Goal: Task Accomplishment & Management: Complete application form

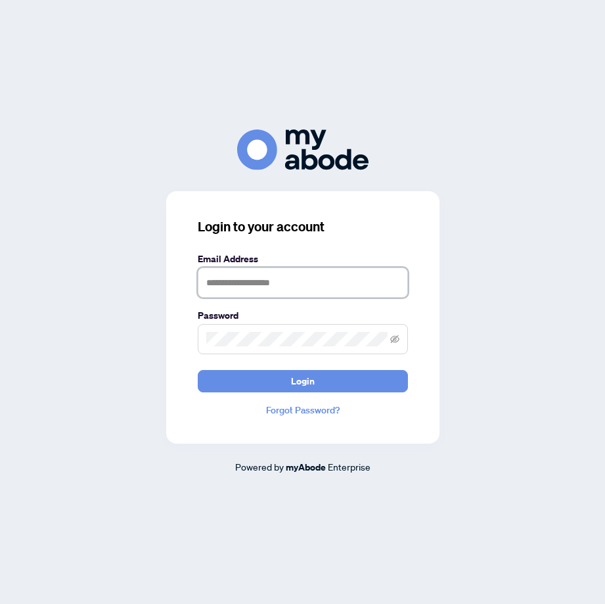
click at [236, 275] on input "text" at bounding box center [303, 282] width 210 height 30
type input "**********"
click at [228, 331] on span at bounding box center [303, 339] width 210 height 30
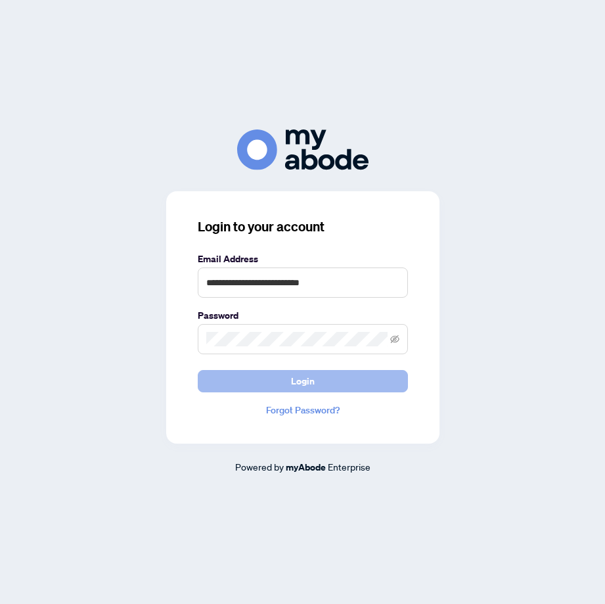
click at [300, 382] on span "Login" at bounding box center [303, 381] width 24 height 21
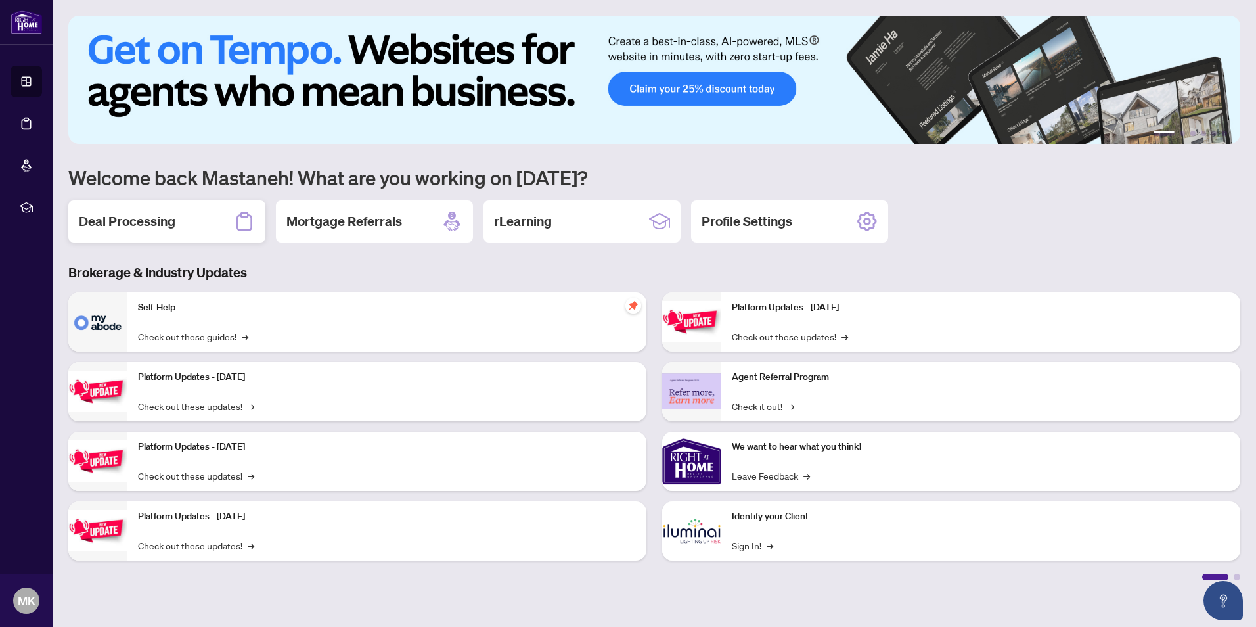
click at [149, 221] on h2 "Deal Processing" at bounding box center [127, 221] width 97 height 18
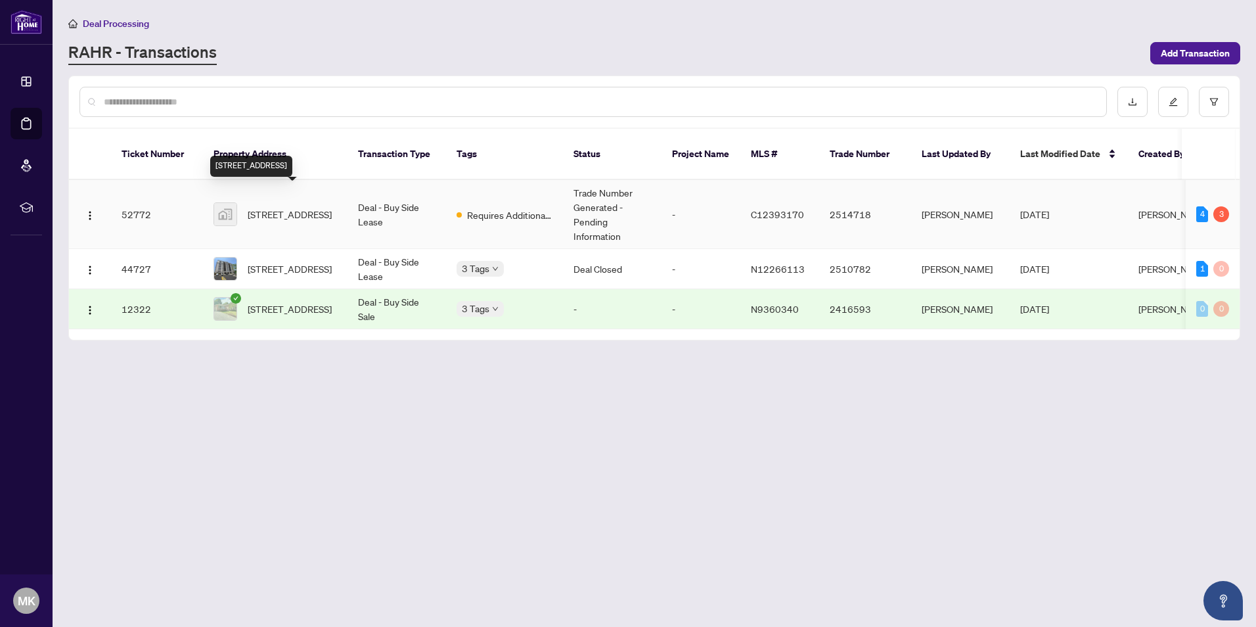
click at [283, 207] on span "[STREET_ADDRESS]" at bounding box center [290, 214] width 84 height 14
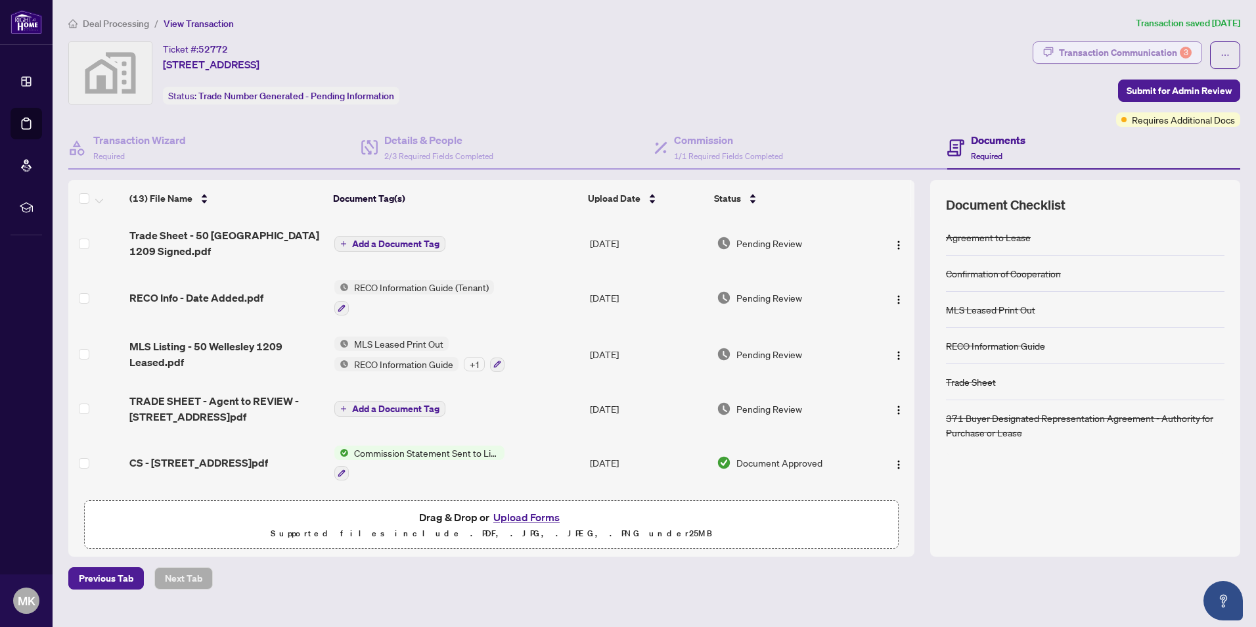
click at [604, 50] on div "Transaction Communication 3" at bounding box center [1125, 52] width 133 height 21
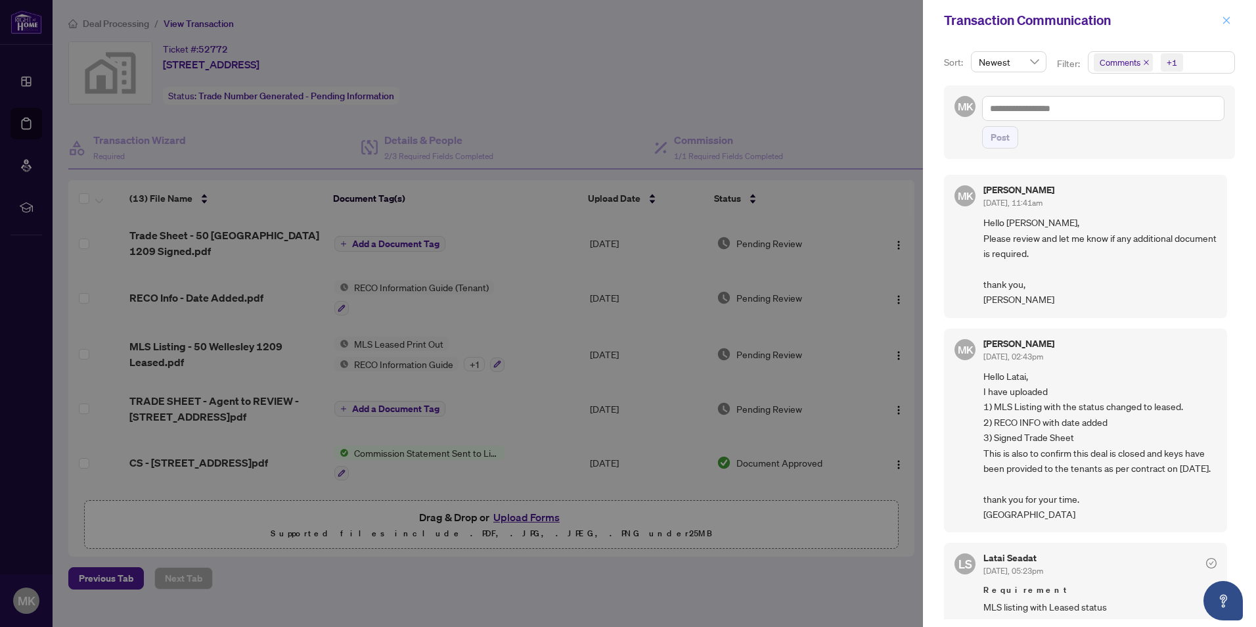
click at [604, 20] on icon "close" at bounding box center [1226, 20] width 9 height 9
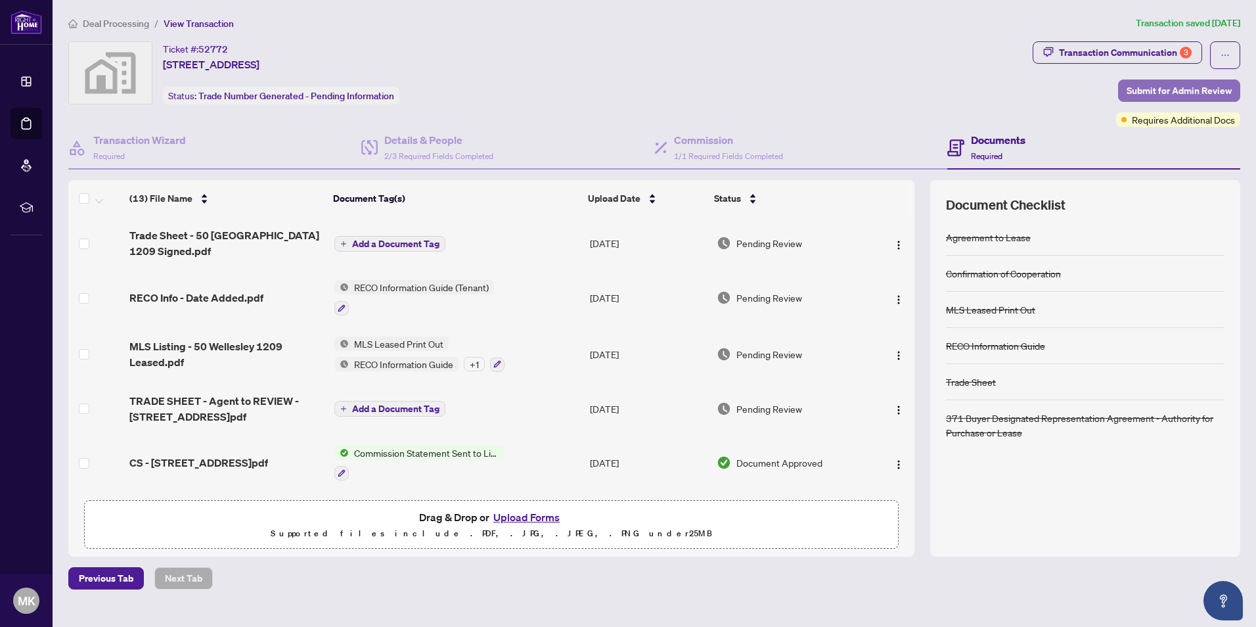
click at [604, 92] on span "Submit for Admin Review" at bounding box center [1179, 90] width 105 height 21
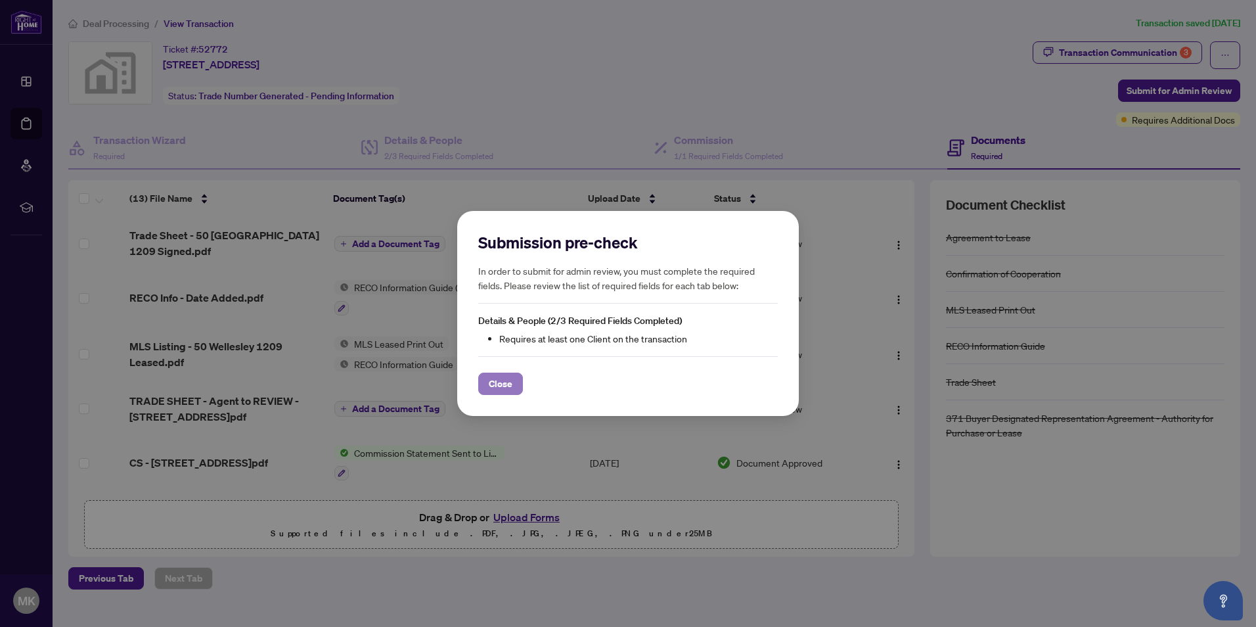
click at [516, 380] on button "Close" at bounding box center [500, 384] width 45 height 22
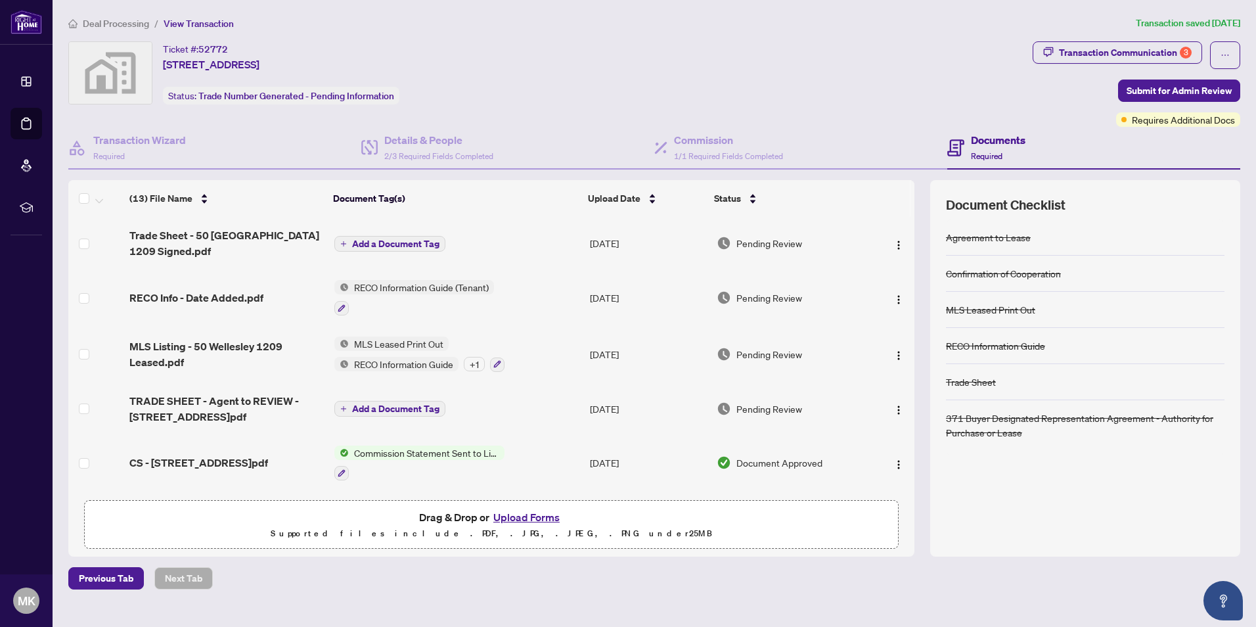
click at [387, 244] on span "Add a Document Tag" at bounding box center [395, 243] width 87 height 9
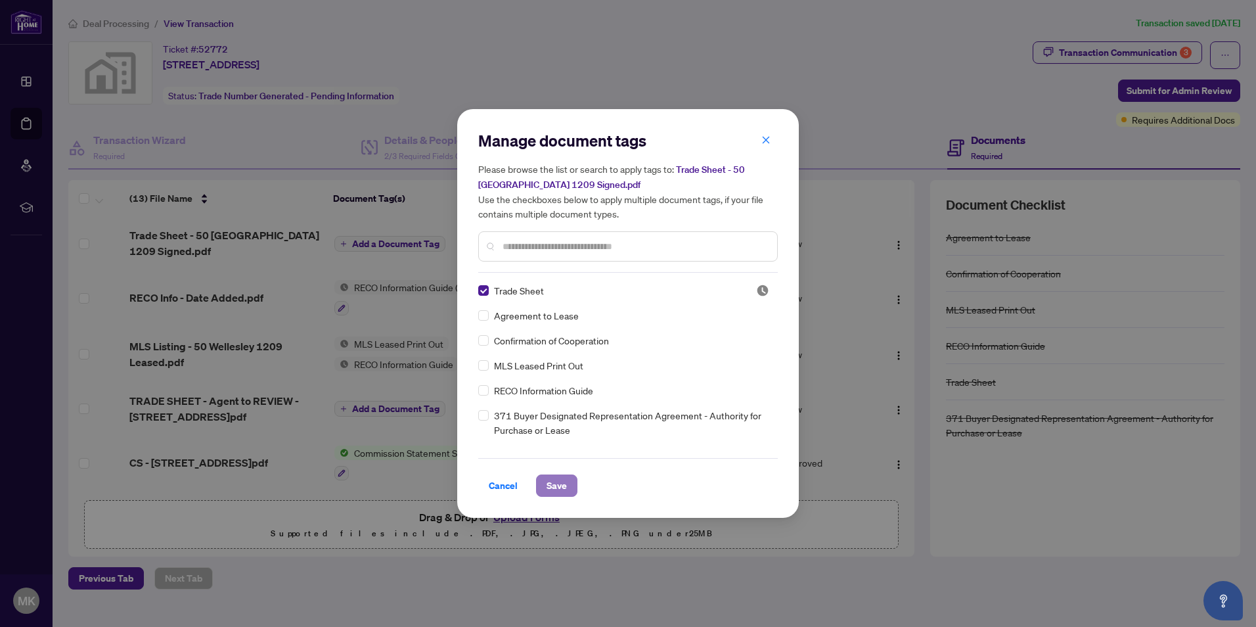
click at [560, 486] on span "Save" at bounding box center [557, 485] width 20 height 21
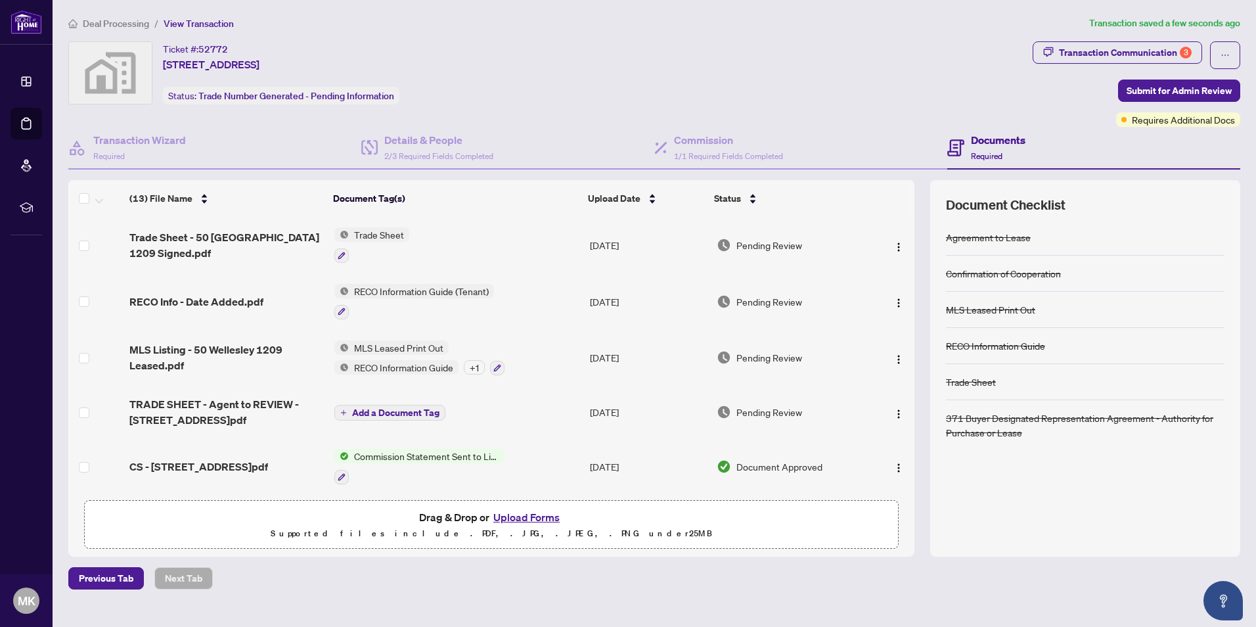
click at [394, 413] on span "Add a Document Tag" at bounding box center [395, 412] width 87 height 9
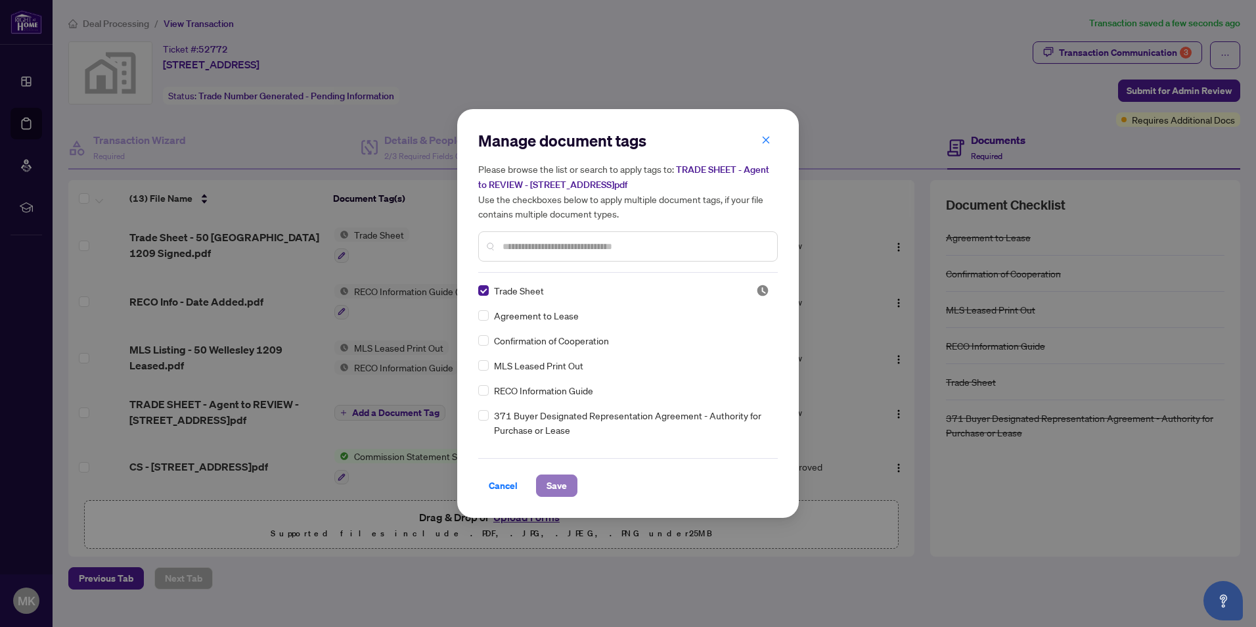
click at [558, 485] on span "Save" at bounding box center [557, 485] width 20 height 21
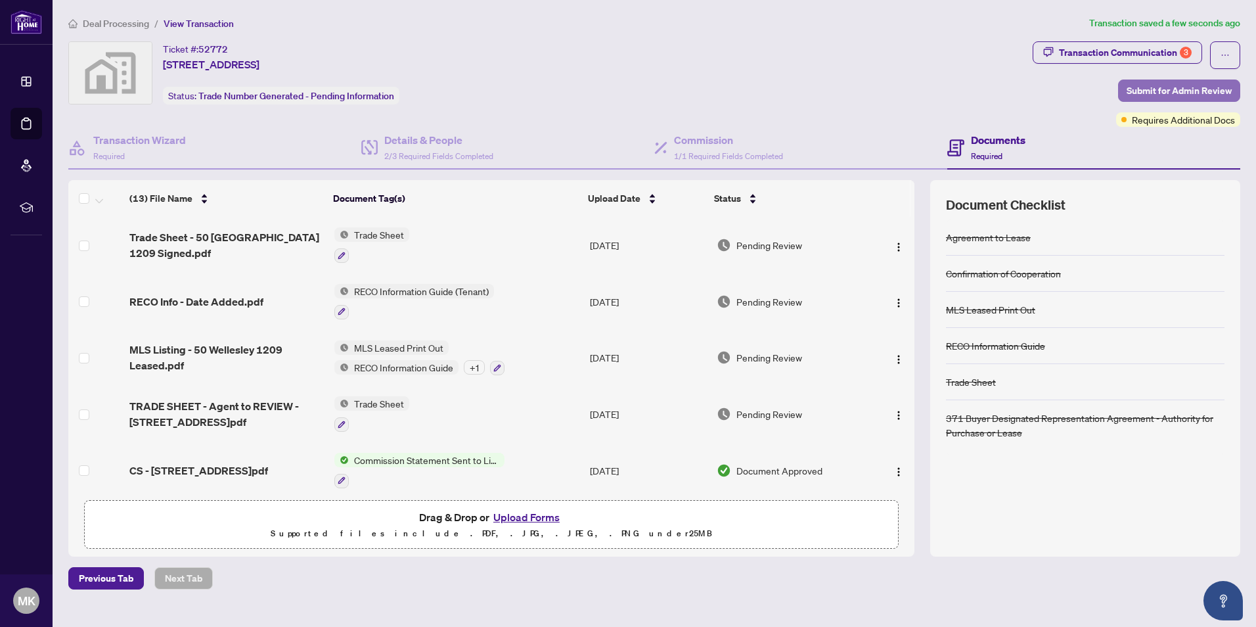
click at [604, 88] on span "Submit for Admin Review" at bounding box center [1179, 90] width 105 height 21
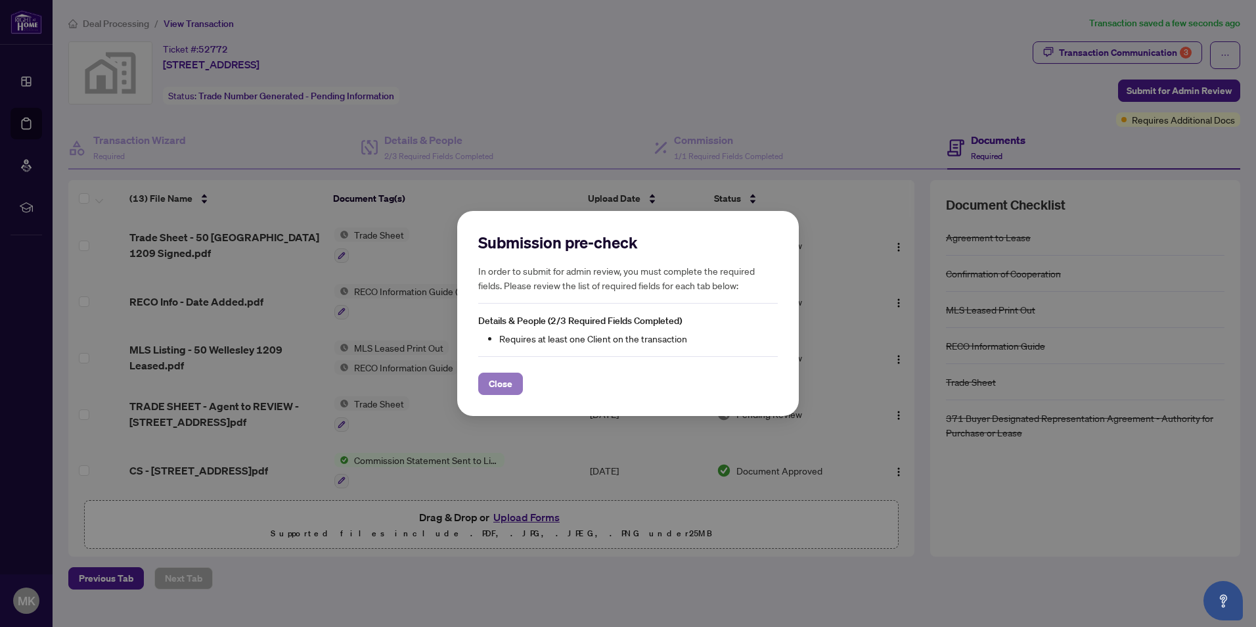
click at [505, 384] on span "Close" at bounding box center [501, 383] width 24 height 21
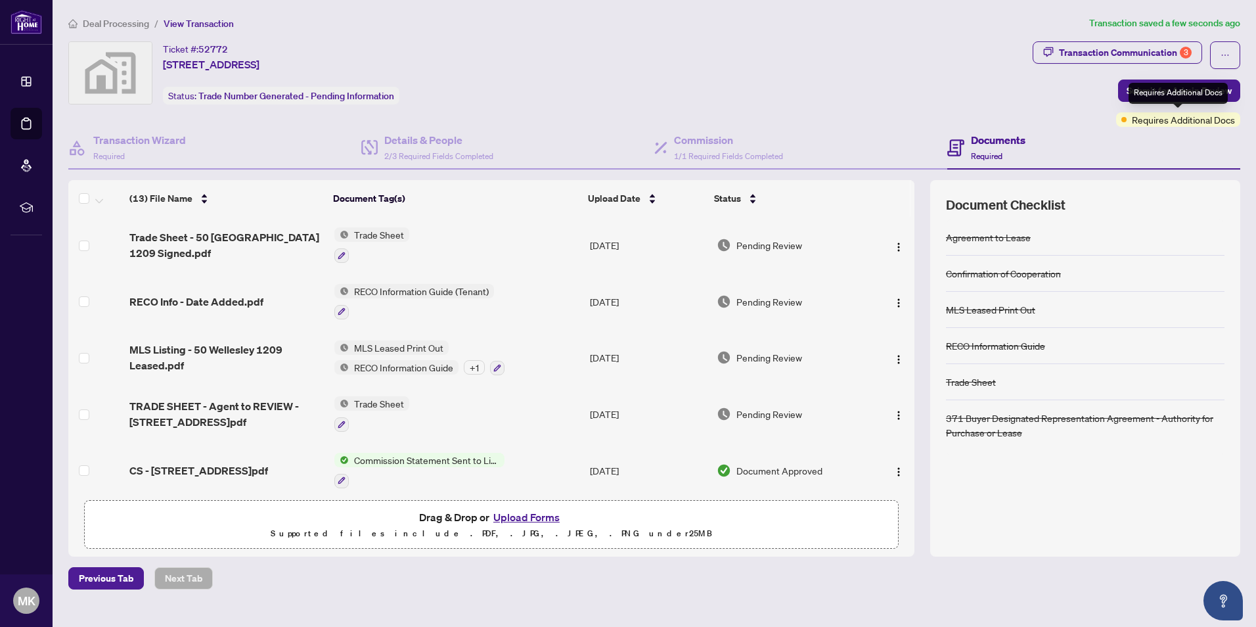
click at [604, 122] on span "Requires Additional Docs" at bounding box center [1183, 119] width 103 height 14
click at [604, 137] on h4 "Documents" at bounding box center [998, 140] width 55 height 16
click at [604, 148] on icon at bounding box center [955, 147] width 17 height 17
drag, startPoint x: 964, startPoint y: 148, endPoint x: 953, endPoint y: 148, distance: 11.2
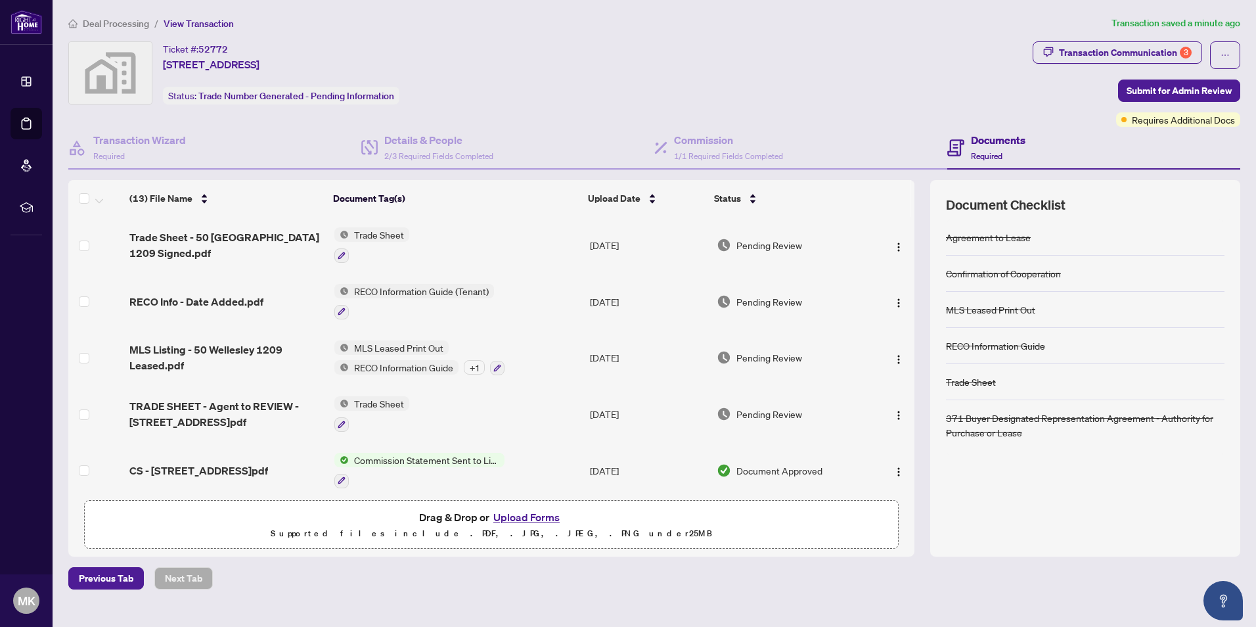
click at [604, 148] on icon at bounding box center [955, 147] width 17 height 17
click at [604, 154] on span "Required" at bounding box center [987, 156] width 32 height 10
drag, startPoint x: 1001, startPoint y: 138, endPoint x: 968, endPoint y: 139, distance: 32.2
click at [604, 139] on div "Documents Required" at bounding box center [986, 147] width 78 height 31
